Goal: Complete application form

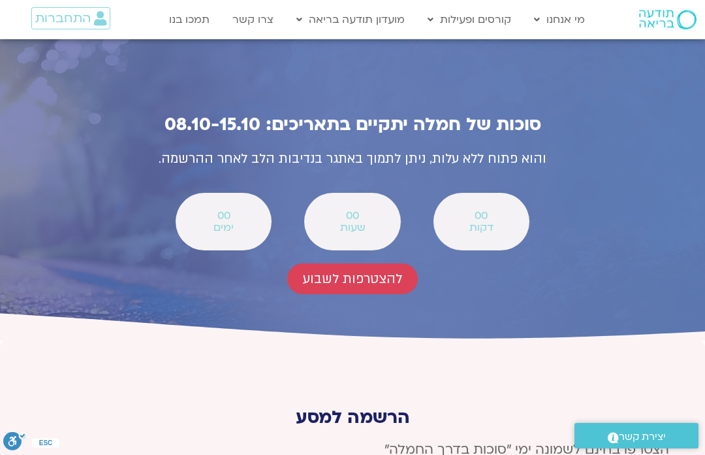
scroll to position [4618, 0]
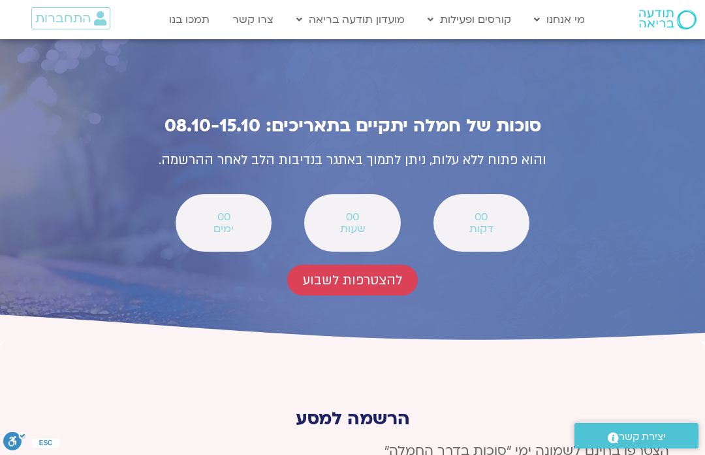
type input "Sharon"
type input "chaisharon@gmail.com"
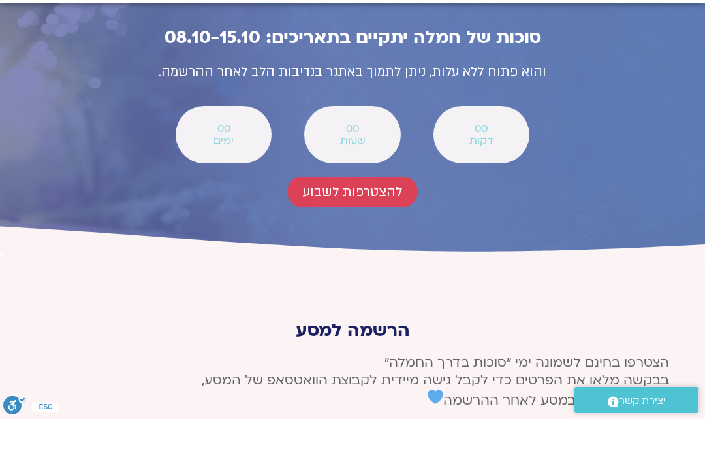
scroll to position [4671, 0]
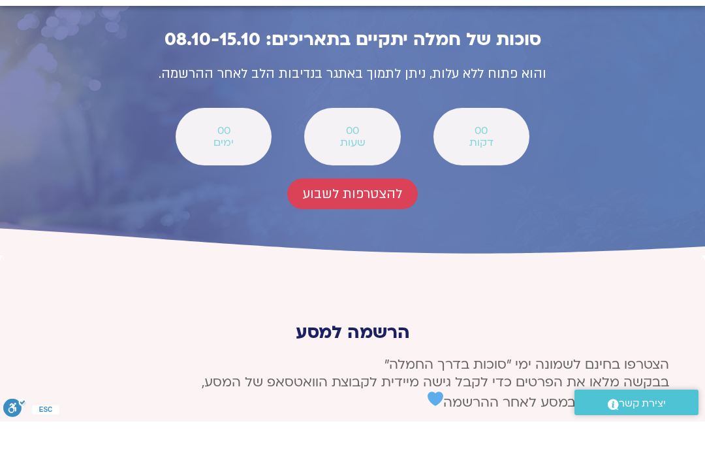
type input "0546780086"
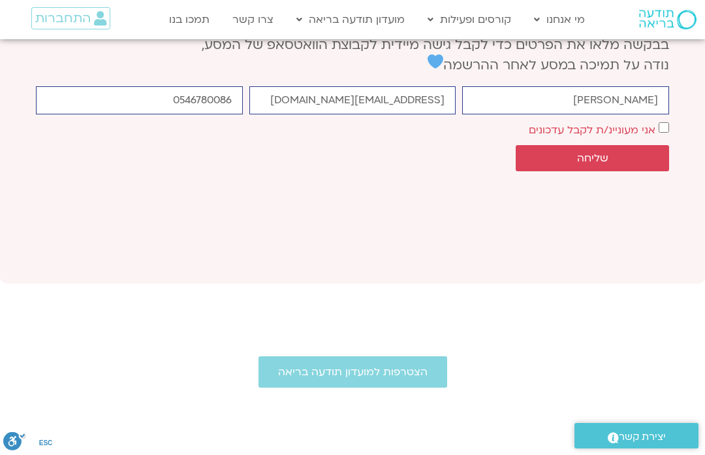
scroll to position [5032, 0]
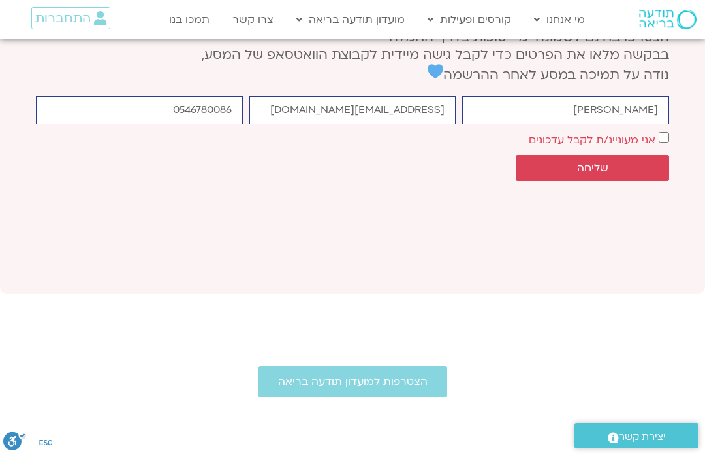
click at [316, 366] on link "הצטרפות למועדון תודעה בריאה" at bounding box center [353, 381] width 189 height 31
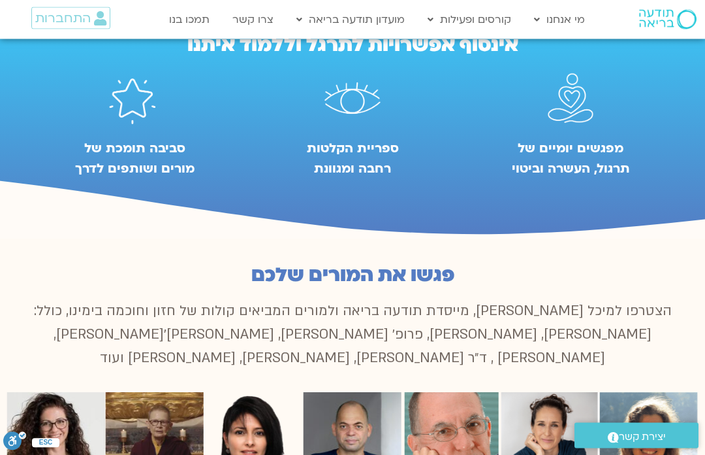
scroll to position [724, 0]
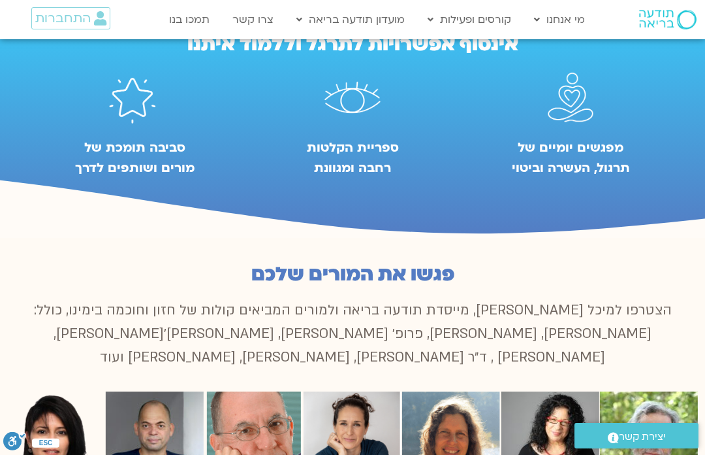
click at [696, 426] on img "3 / 9" at bounding box center [649, 440] width 98 height 98
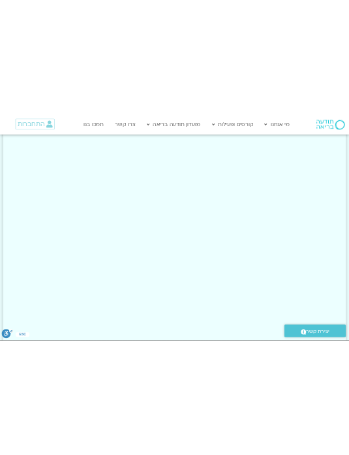
scroll to position [3422, 0]
